Goal: Transaction & Acquisition: Purchase product/service

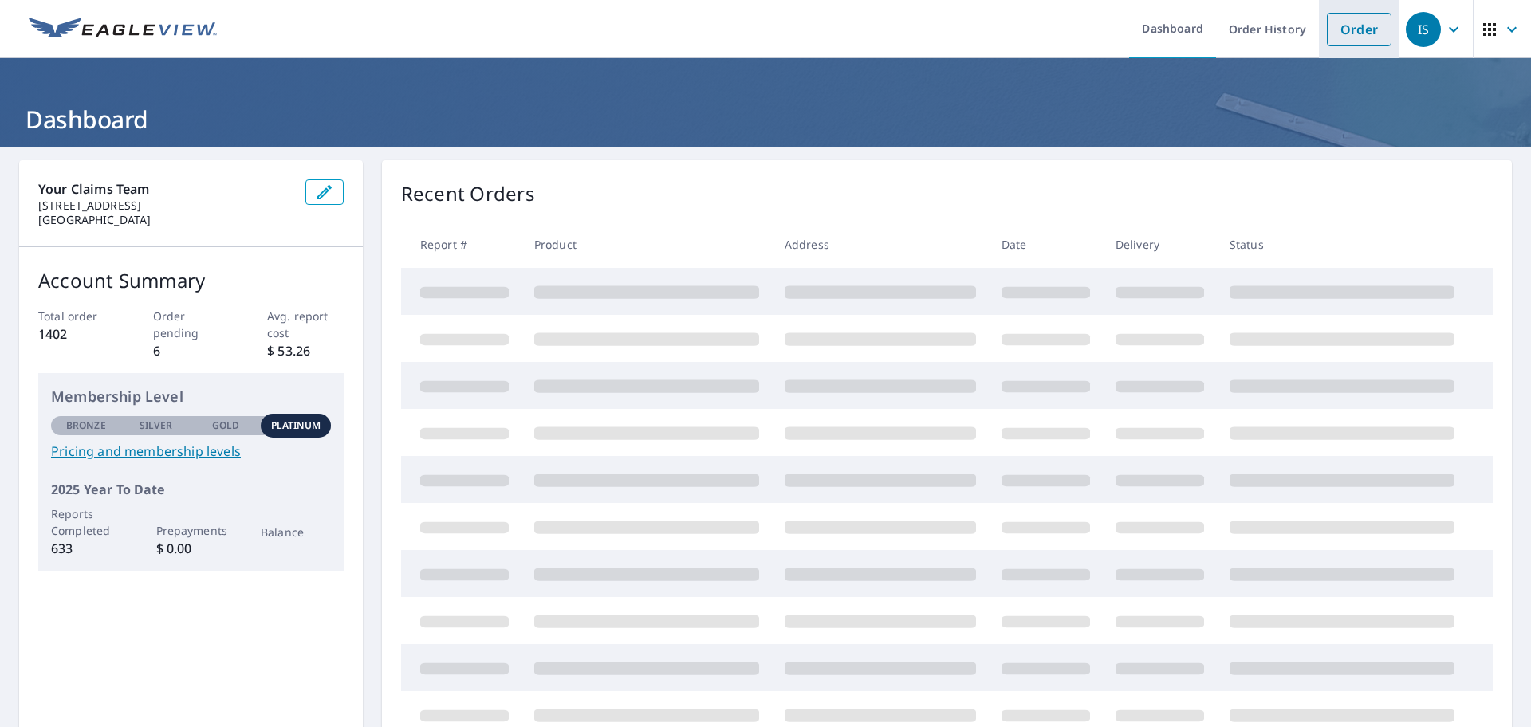
drag, startPoint x: 1338, startPoint y: 31, endPoint x: 1259, endPoint y: 55, distance: 82.5
click at [1338, 30] on link "Order" at bounding box center [1359, 29] width 65 height 33
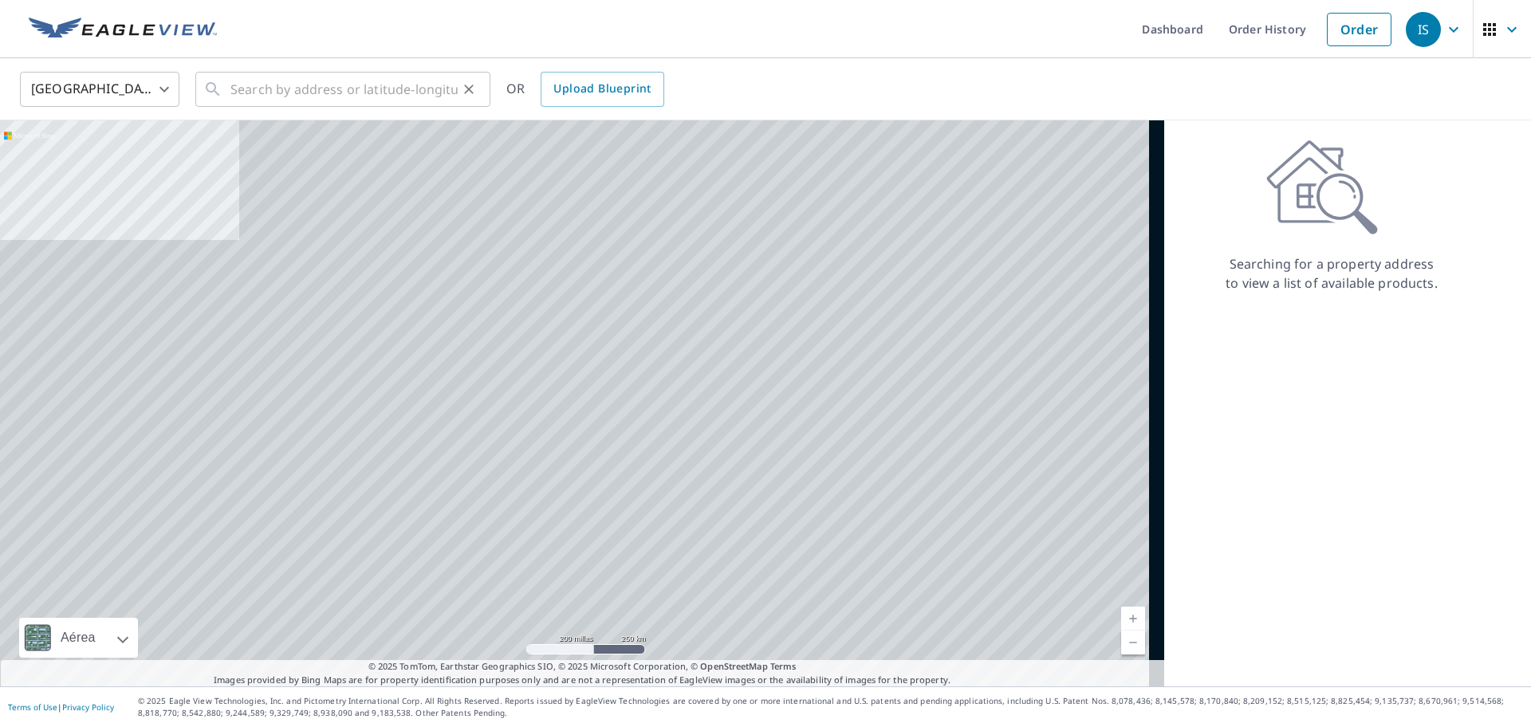
click at [224, 102] on div "​" at bounding box center [342, 89] width 295 height 35
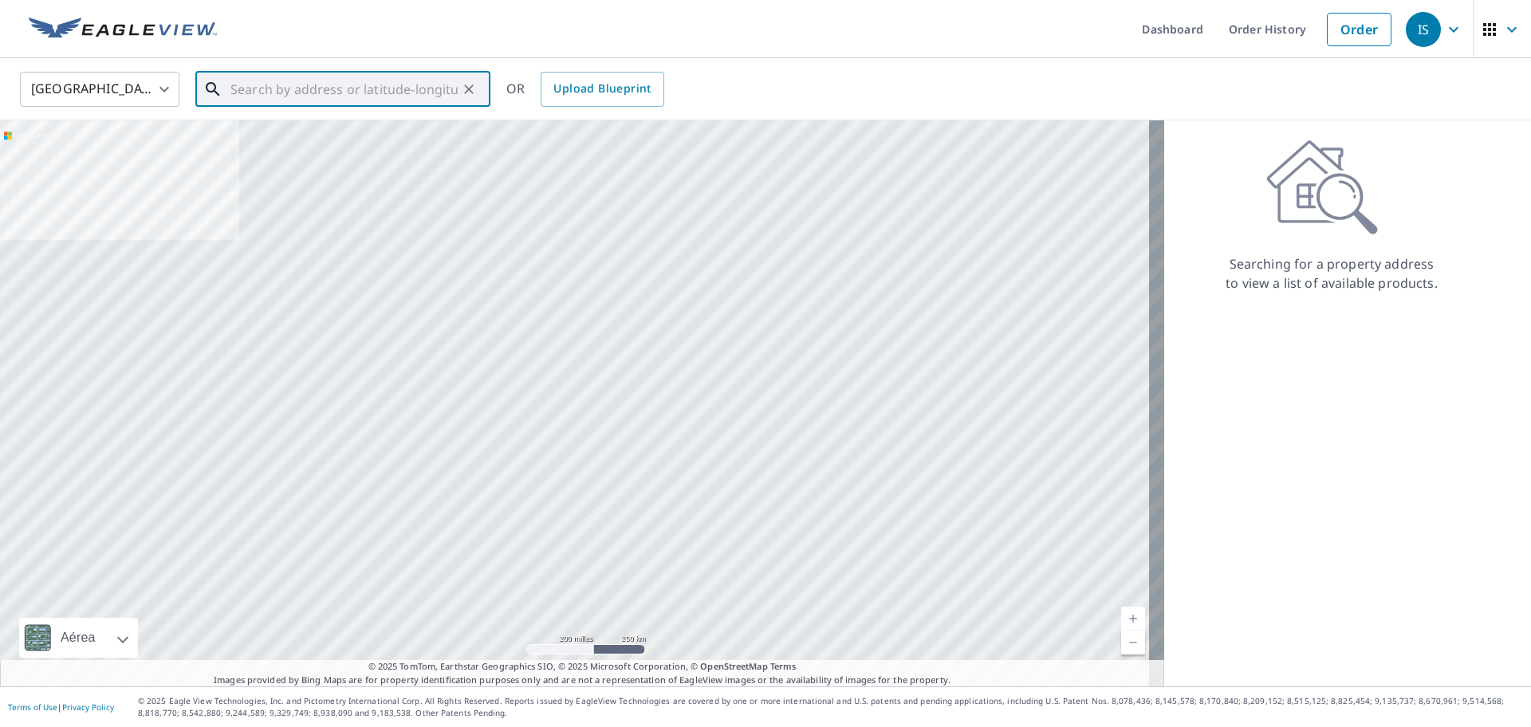
paste input "[STREET_ADDRESS][PERSON_NAME][US_STATE]"
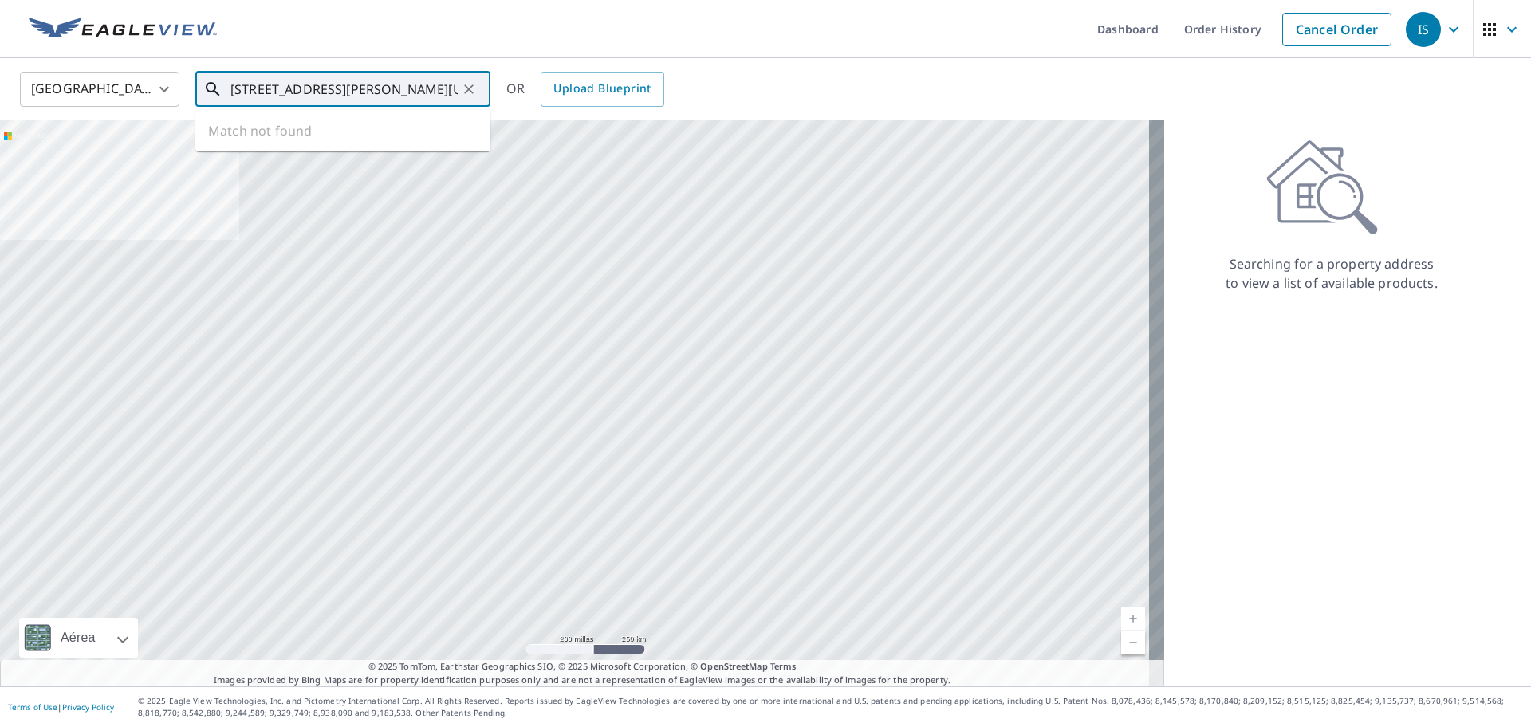
scroll to position [0, 65]
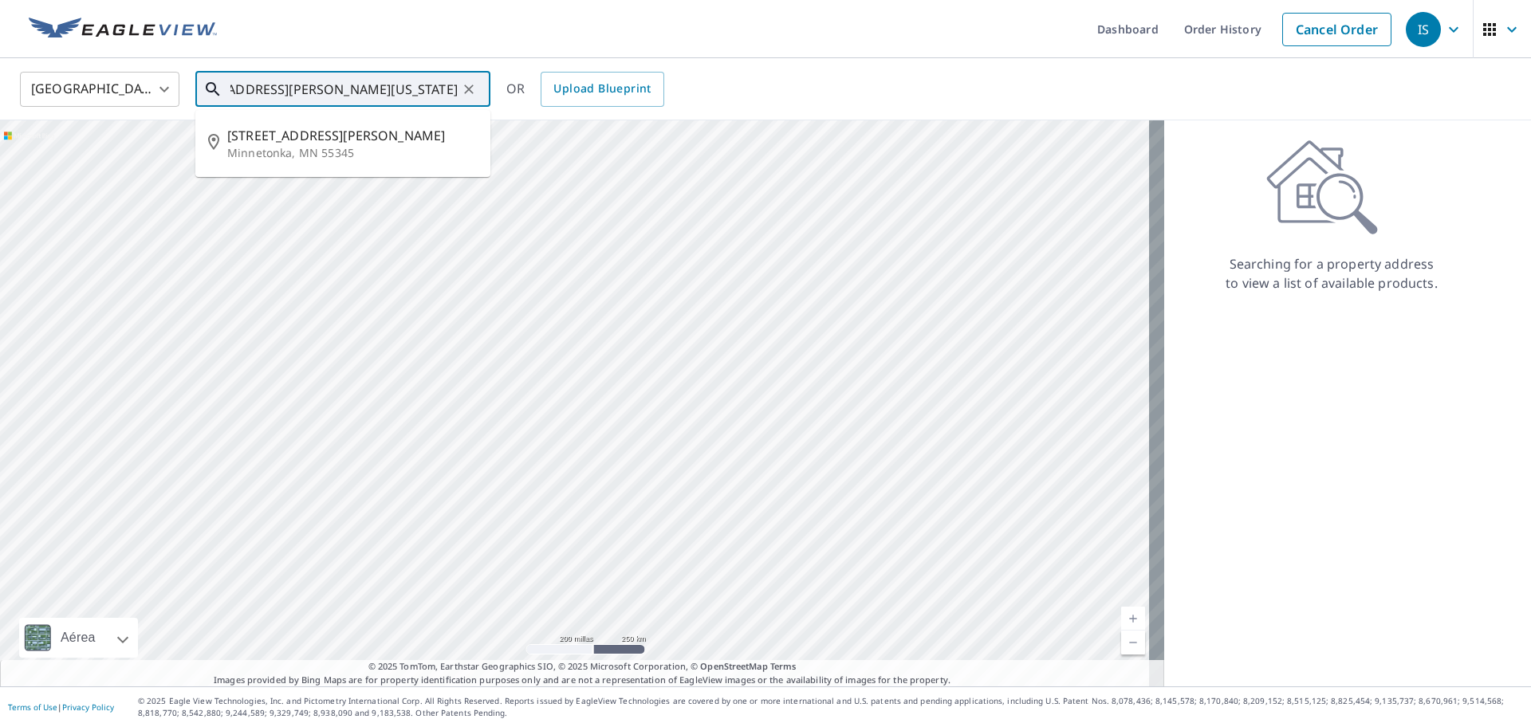
type input "[STREET_ADDRESS][PERSON_NAME][US_STATE]"
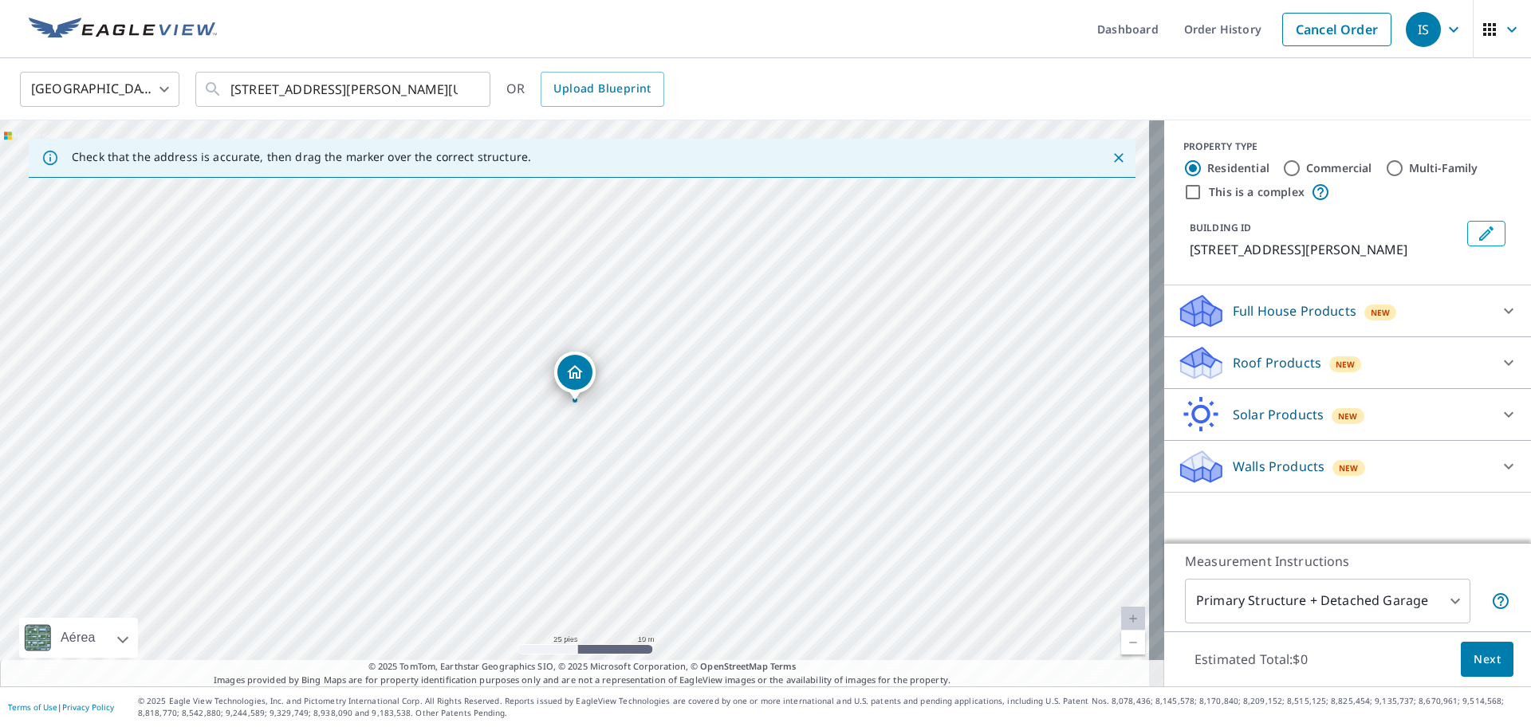
click at [1233, 468] on p "Walls Products" at bounding box center [1279, 466] width 92 height 19
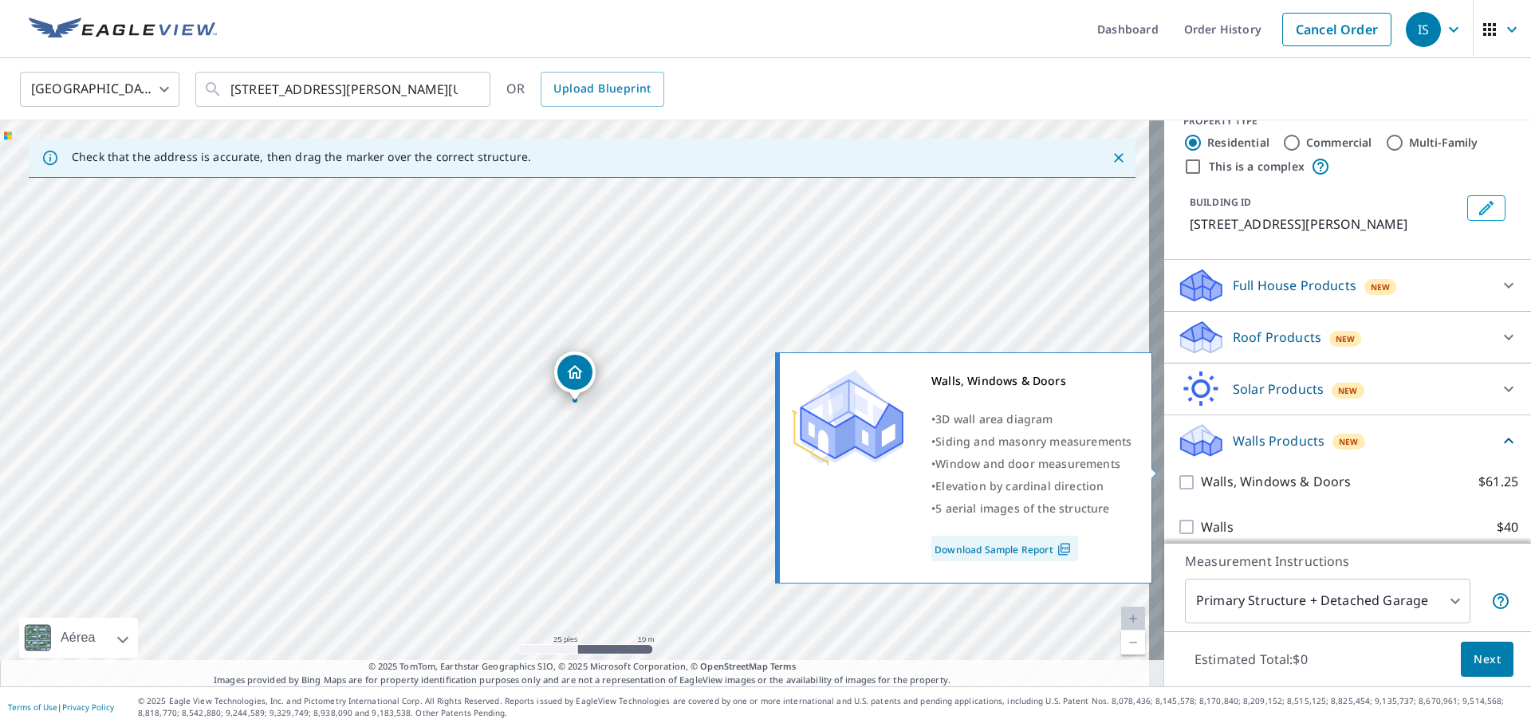
scroll to position [39, 0]
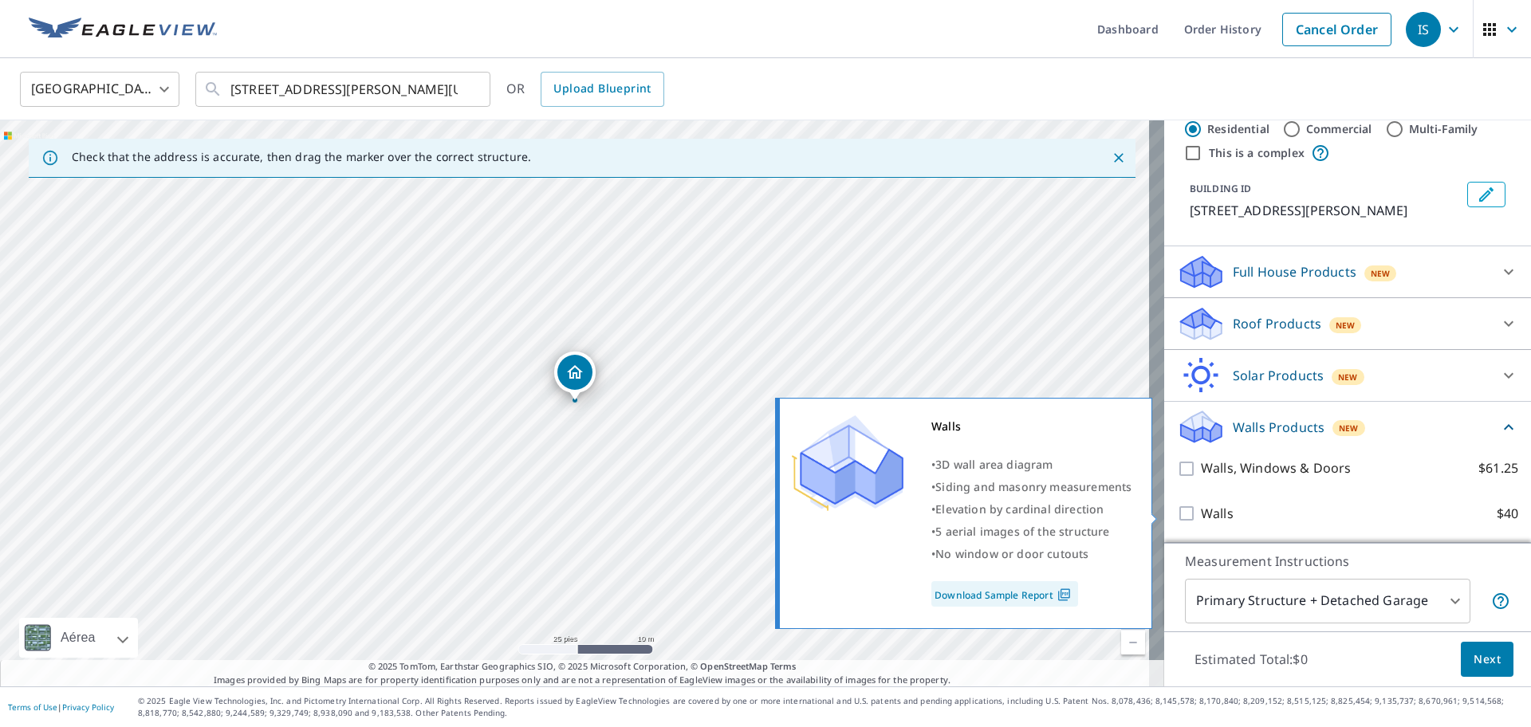
click at [1177, 516] on input "Walls $40" at bounding box center [1189, 513] width 24 height 19
checkbox input "true"
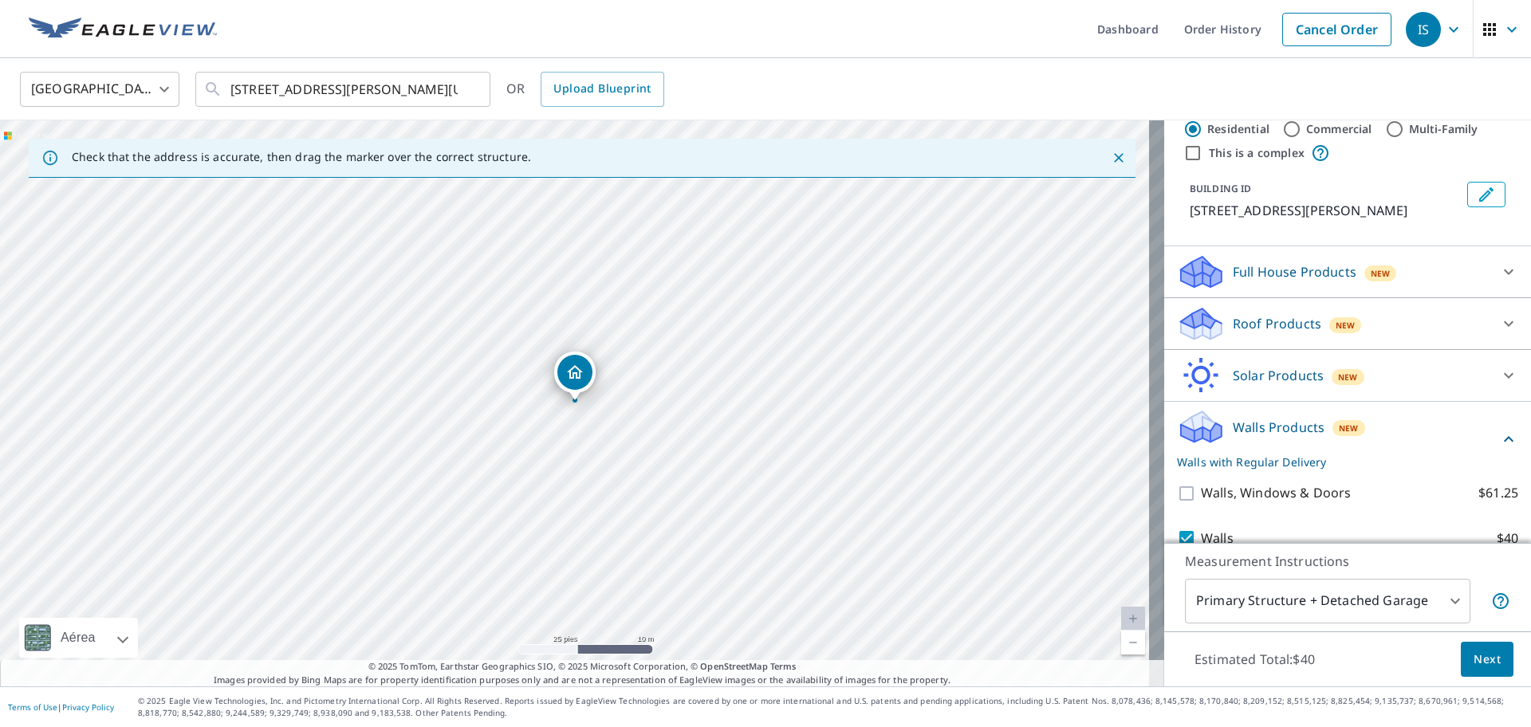
click at [1359, 600] on body "IS IS Dashboard Order History Cancel Order IS [GEOGRAPHIC_DATA] US ​ [STREET_AD…" at bounding box center [765, 363] width 1531 height 727
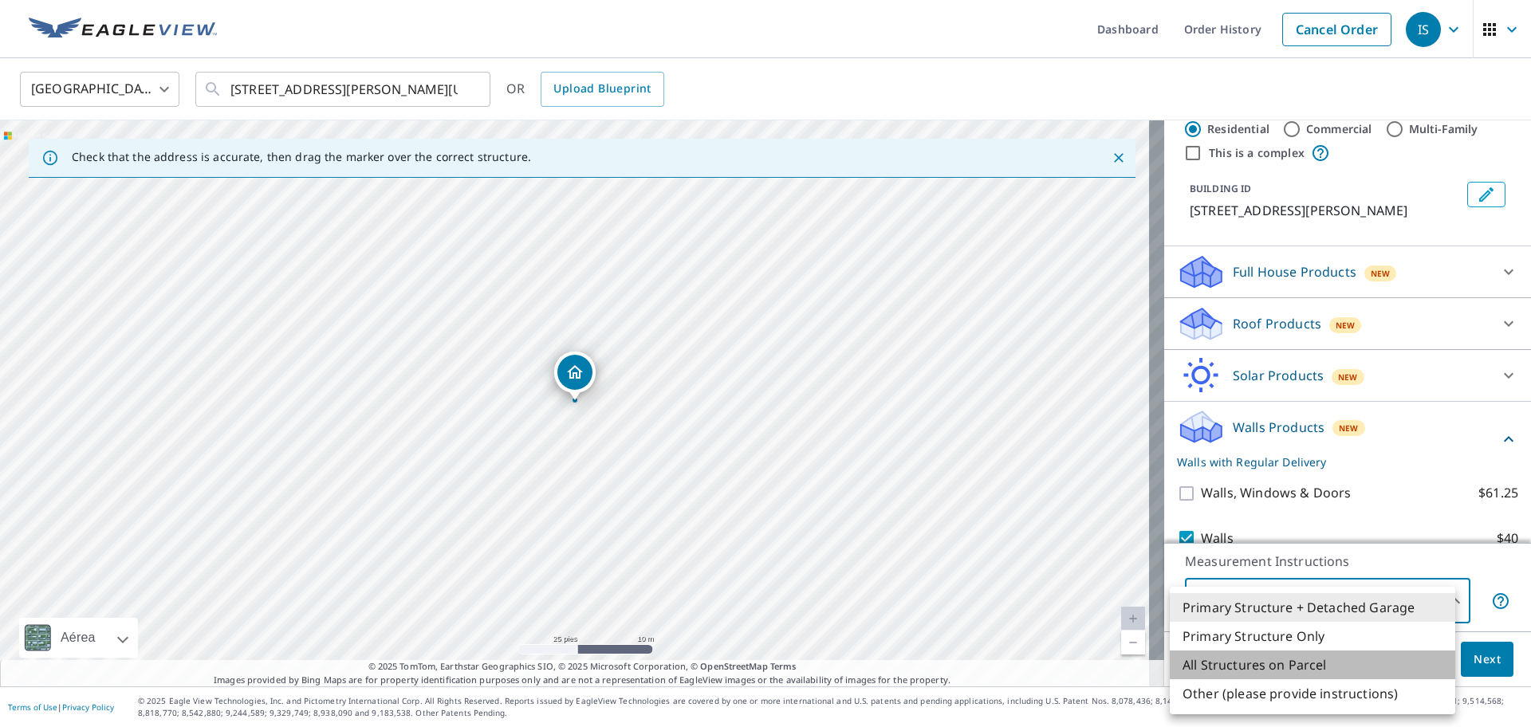
click at [1233, 667] on li "All Structures on Parcel" at bounding box center [1313, 665] width 286 height 29
type input "3"
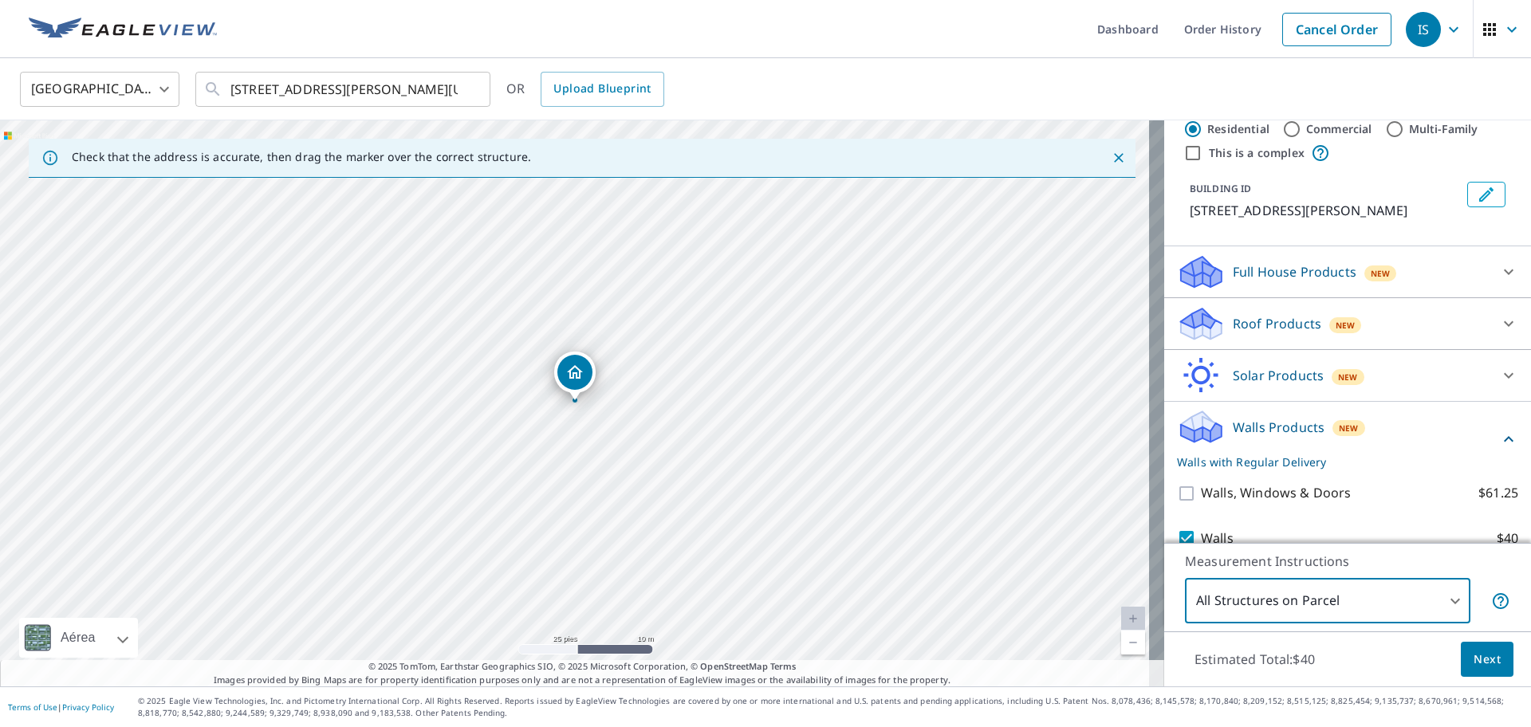
click at [1475, 668] on span "Next" at bounding box center [1487, 660] width 27 height 20
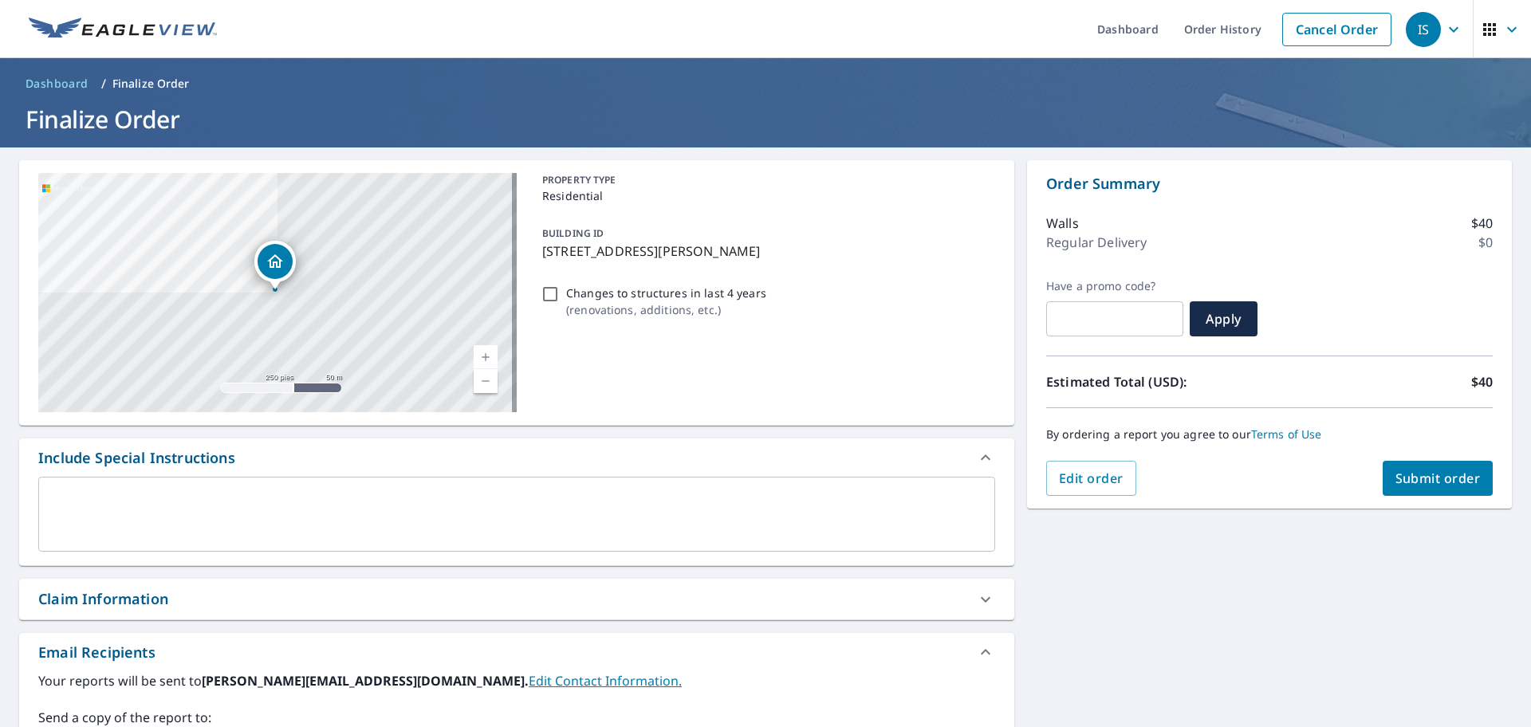
drag, startPoint x: 506, startPoint y: 597, endPoint x: 467, endPoint y: 610, distance: 40.6
click at [506, 597] on div "Claim Information" at bounding box center [502, 600] width 928 height 22
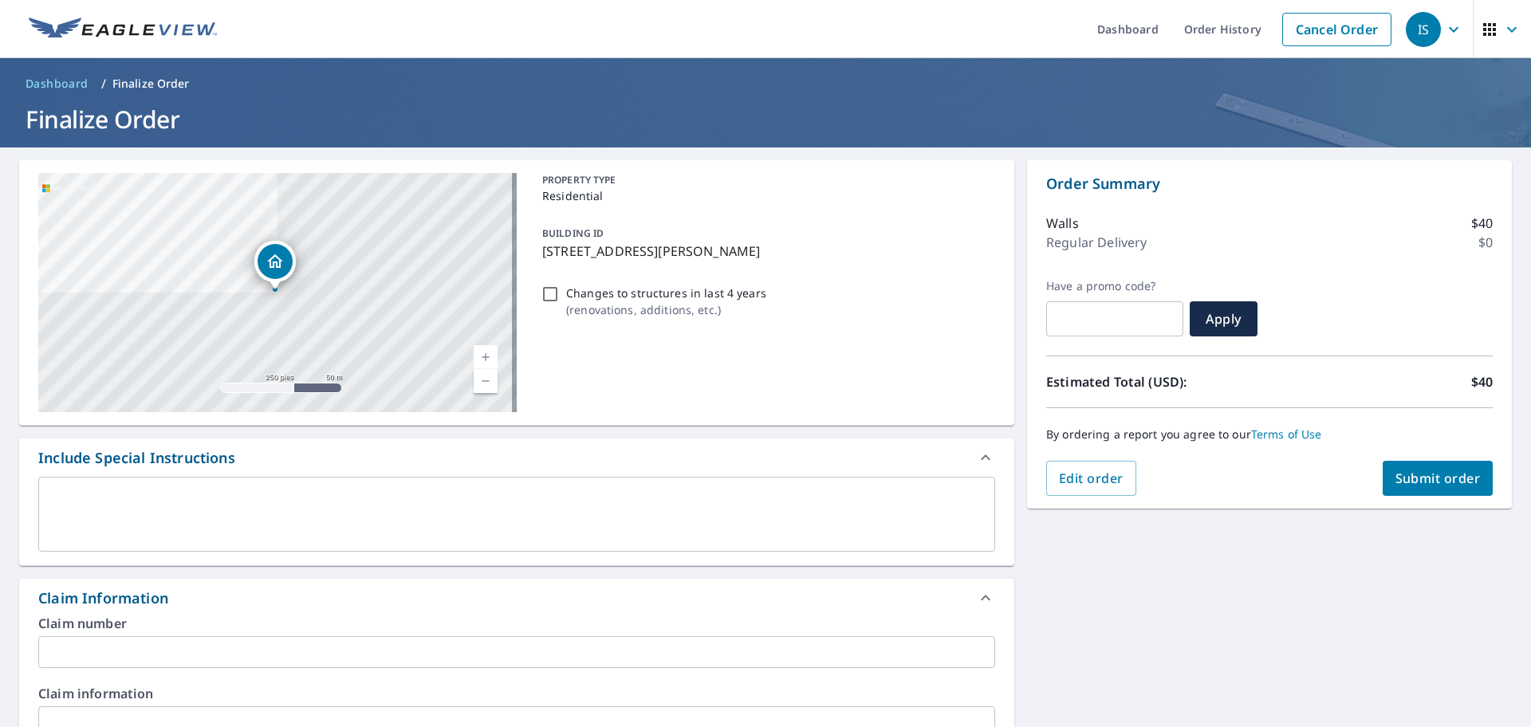
click at [244, 646] on input "text" at bounding box center [516, 652] width 957 height 32
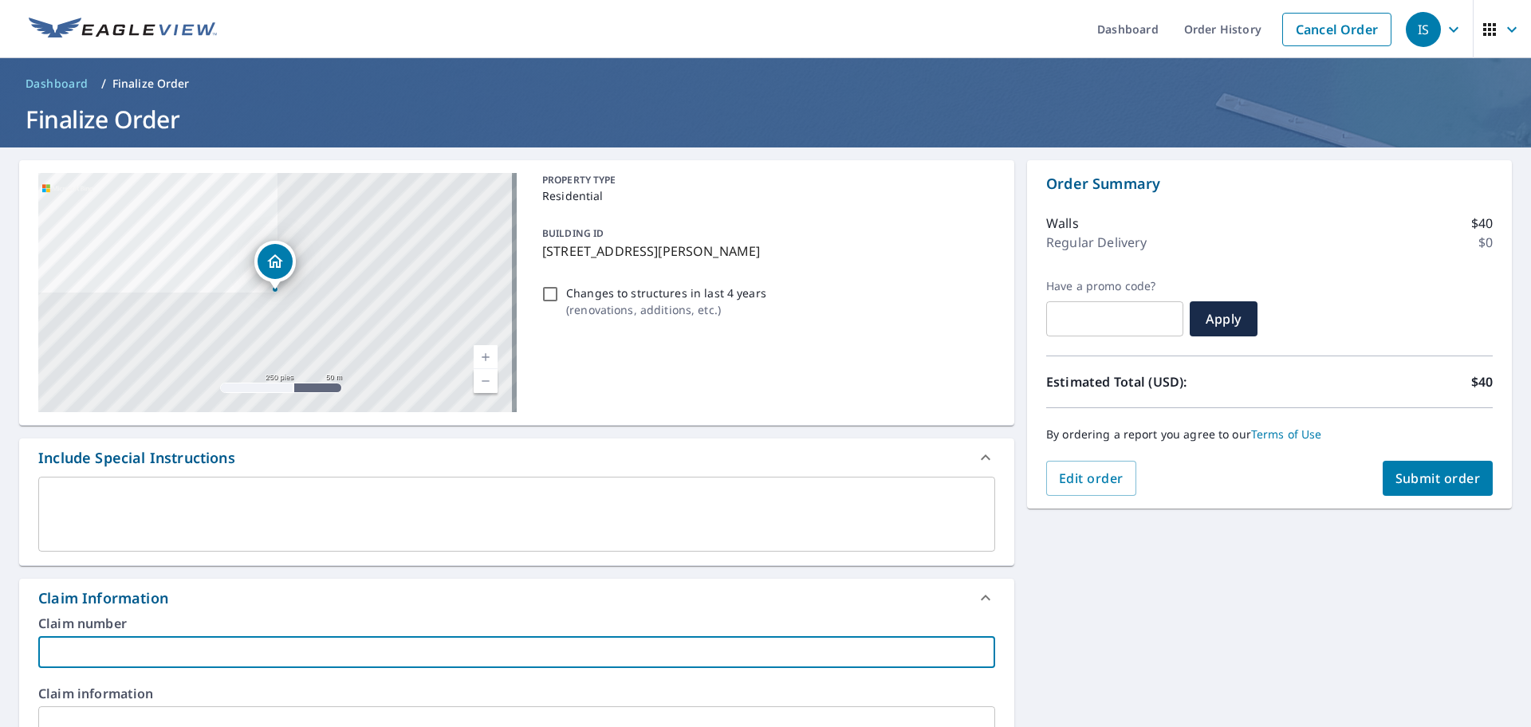
paste input "[PERSON_NAME]"
type input "[PERSON_NAME]"
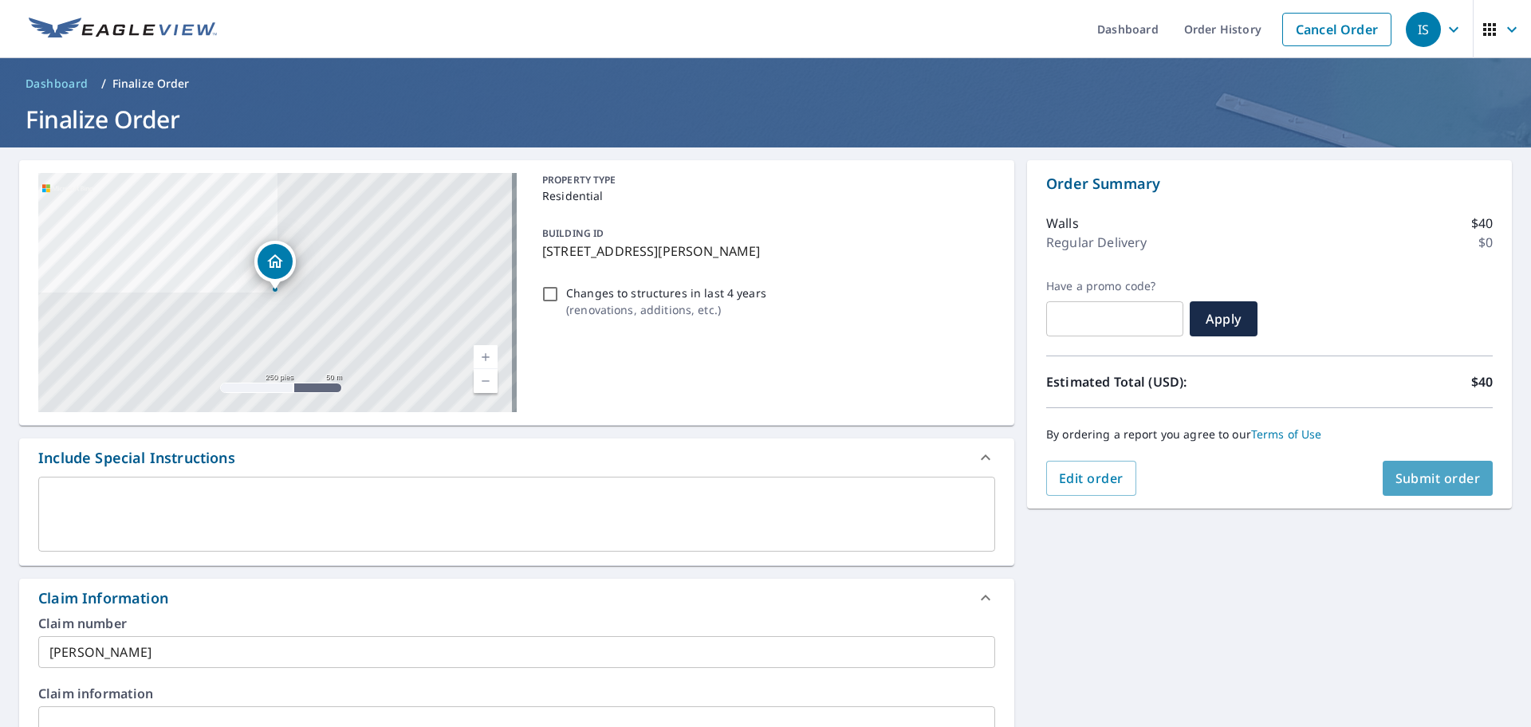
click at [1416, 478] on span "Submit order" at bounding box center [1438, 479] width 85 height 18
